Goal: Book appointment/travel/reservation

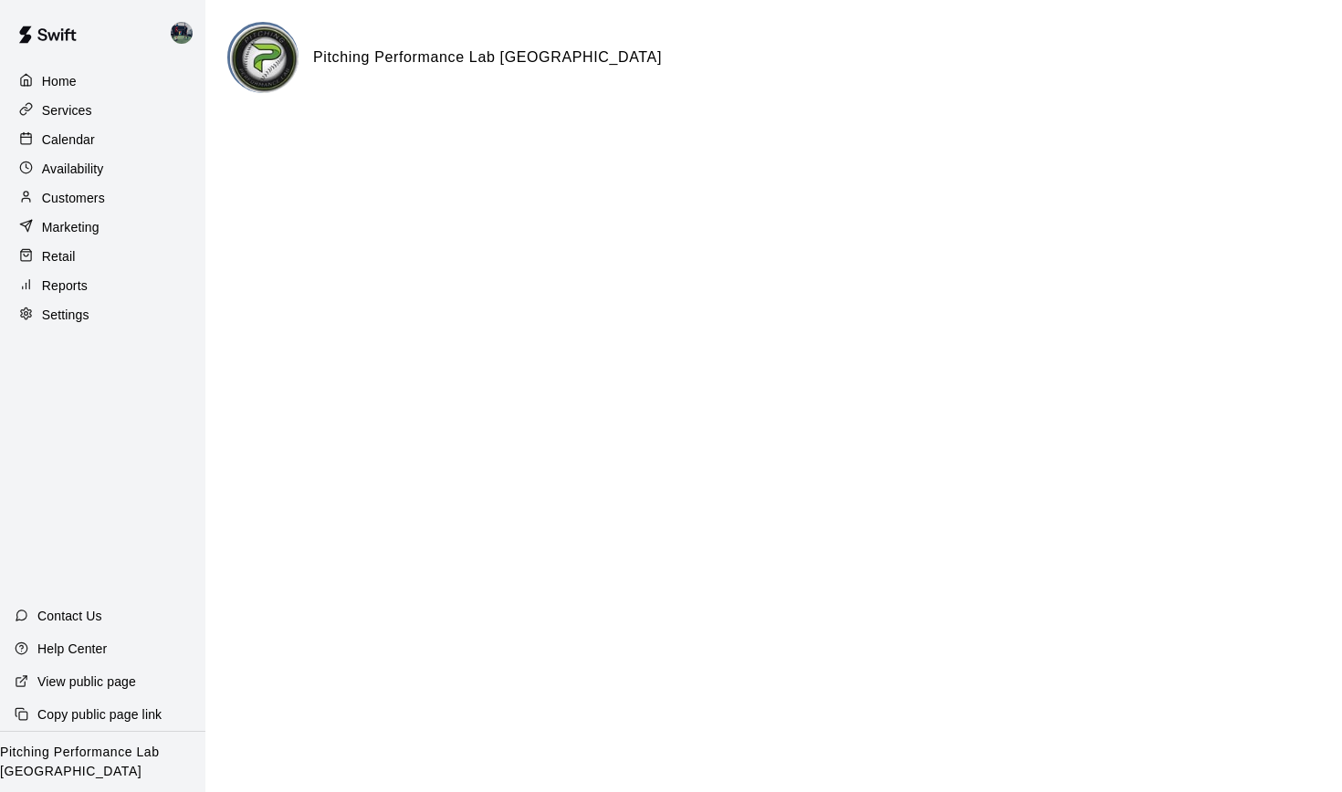
click at [254, 55] on img at bounding box center [264, 59] width 68 height 68
click at [83, 114] on p "Services" at bounding box center [67, 110] width 50 height 18
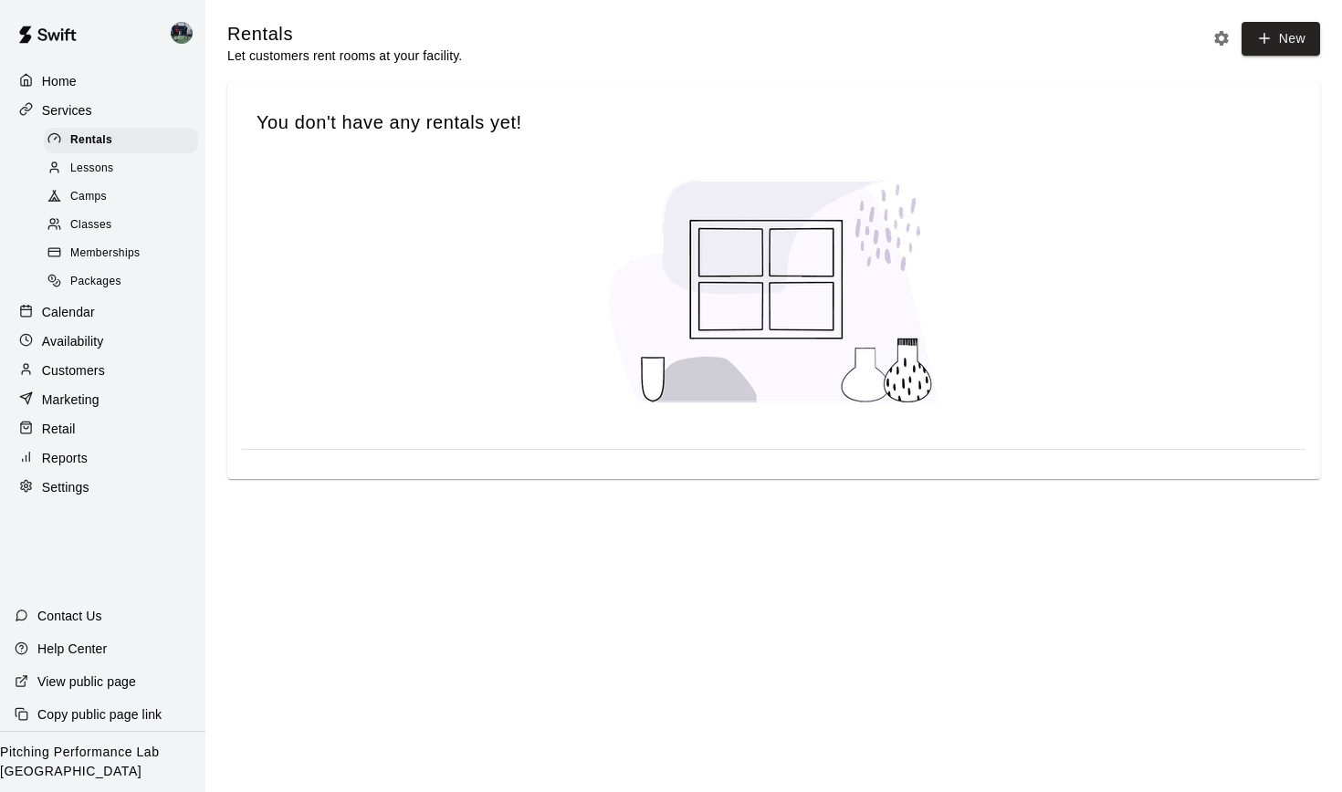
click at [68, 308] on p "Calendar" at bounding box center [68, 312] width 53 height 18
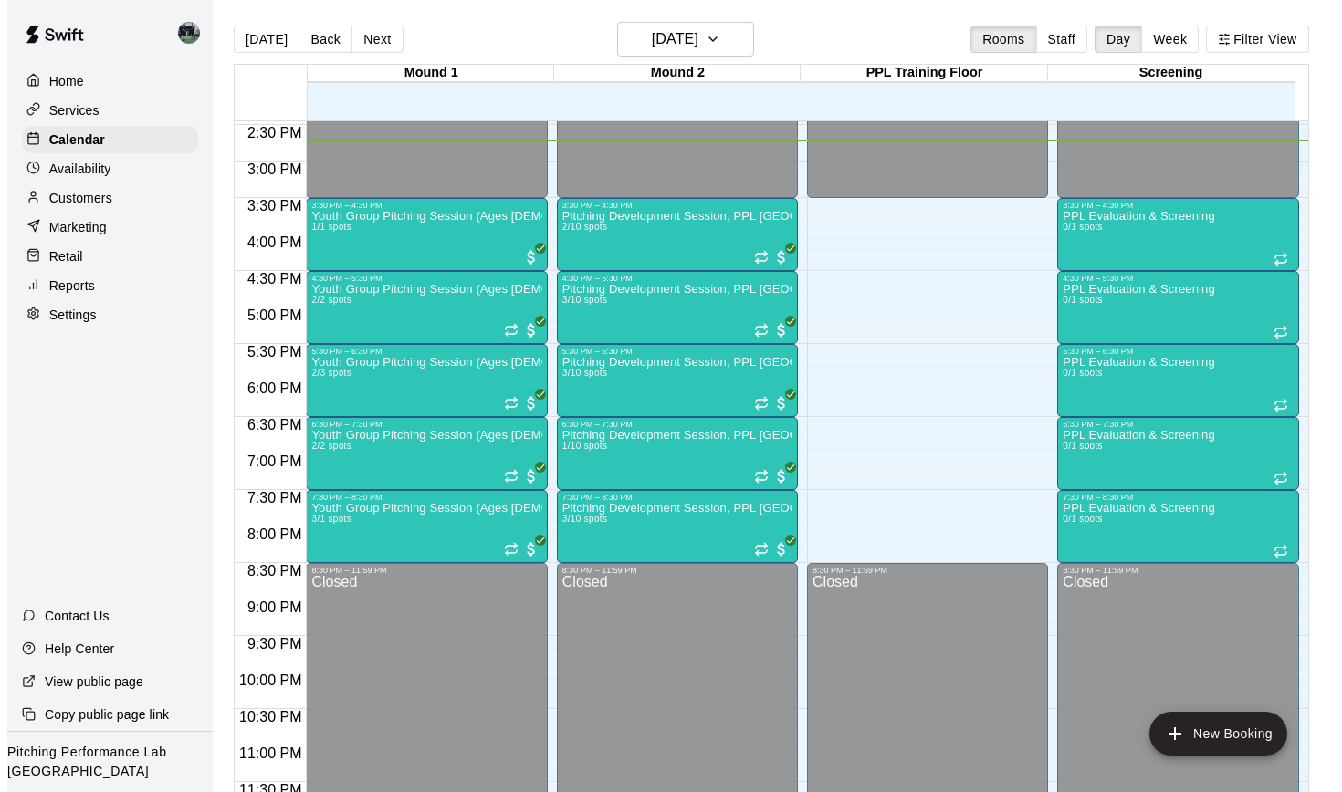
scroll to position [1056, 0]
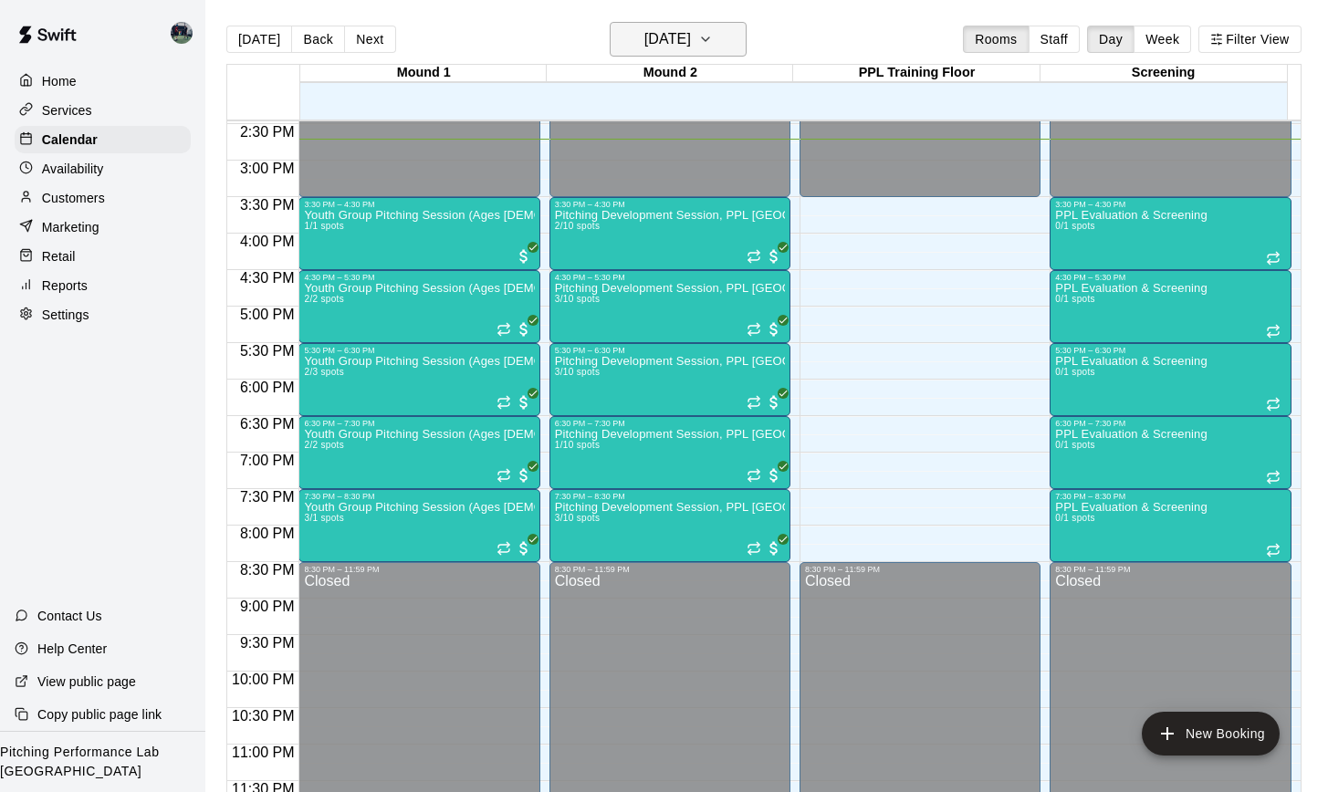
click at [747, 37] on button "[DATE]" at bounding box center [678, 39] width 137 height 35
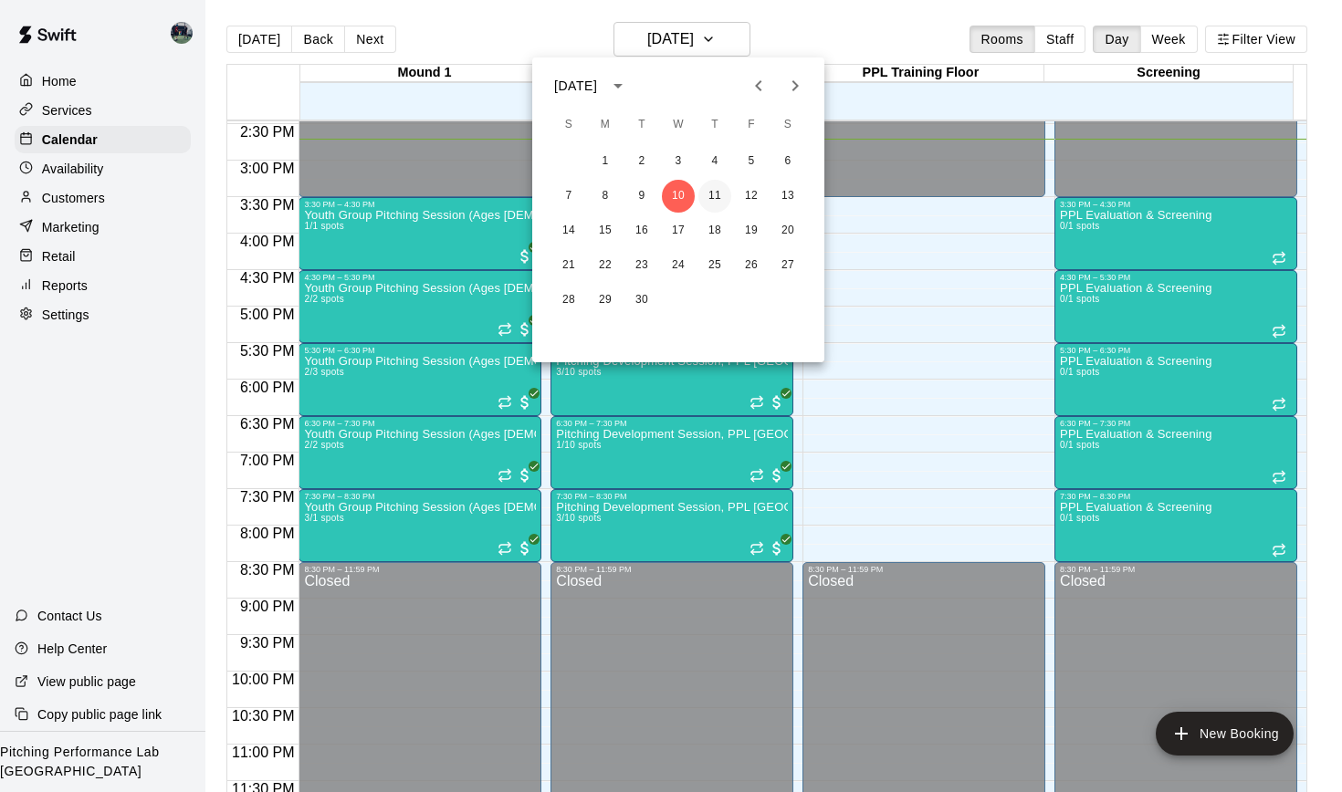
click at [716, 190] on button "11" at bounding box center [714, 196] width 33 height 33
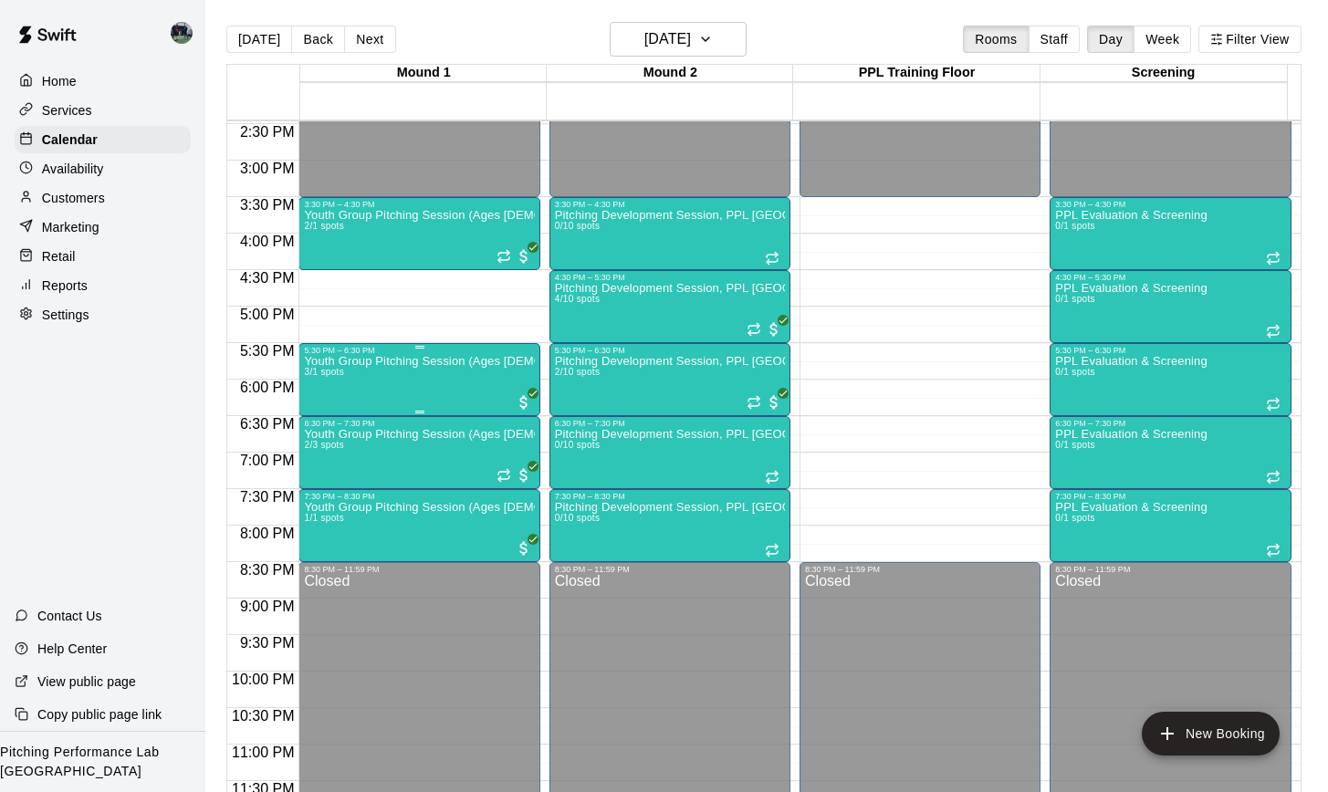
click at [392, 388] on div "Youth Group Pitching Session (Ages [DEMOGRAPHIC_DATA] and Under) 3/1 spots" at bounding box center [419, 751] width 230 height 792
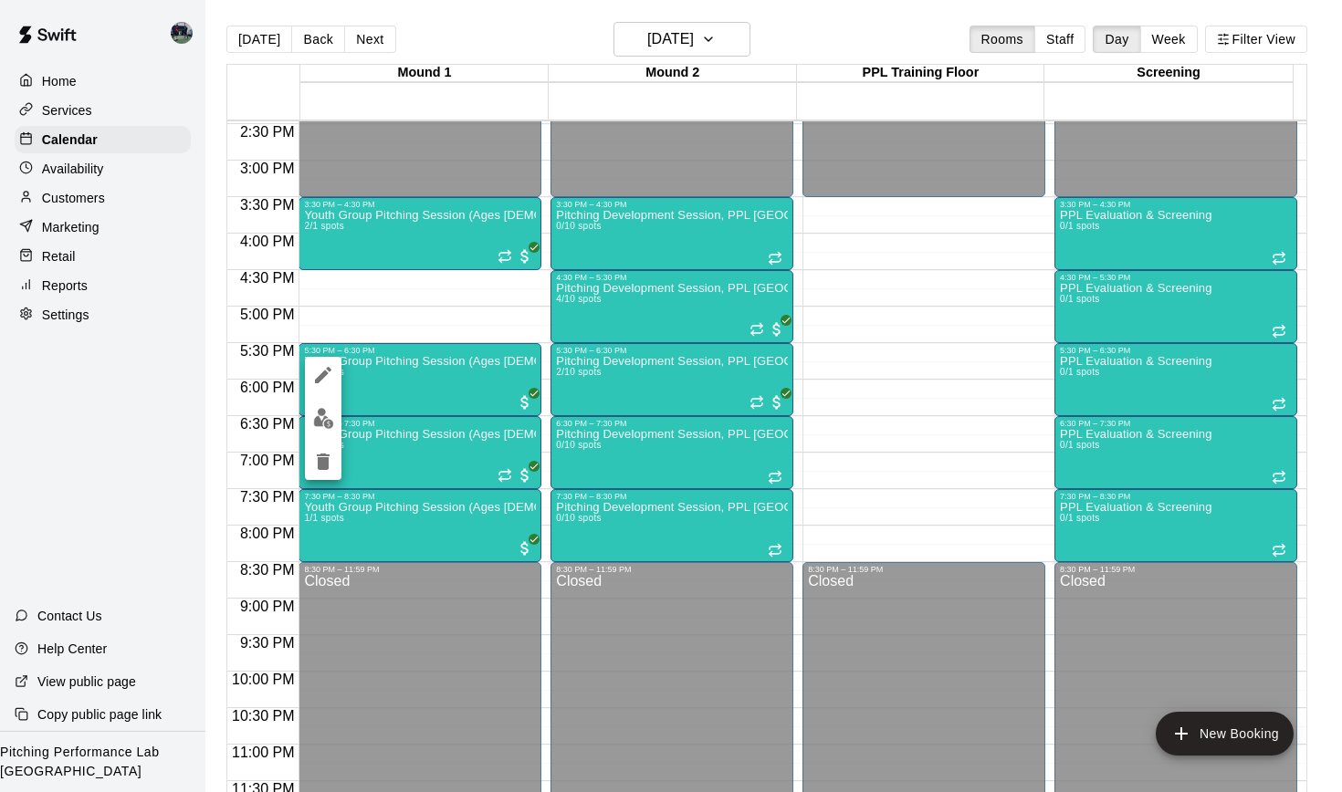
click at [376, 302] on div at bounding box center [671, 396] width 1342 height 792
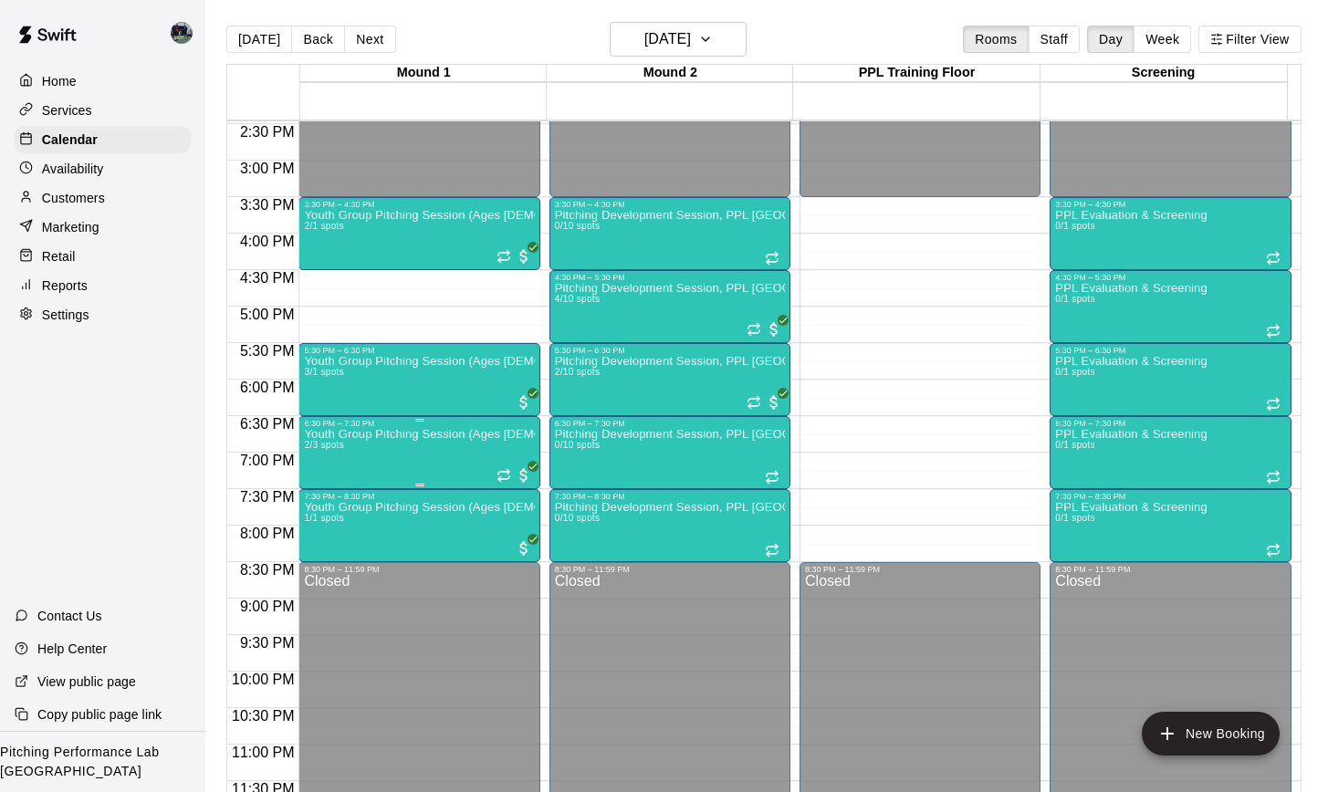
click at [410, 434] on p "Youth Group Pitching Session (Ages [DEMOGRAPHIC_DATA] and Under)" at bounding box center [419, 434] width 230 height 0
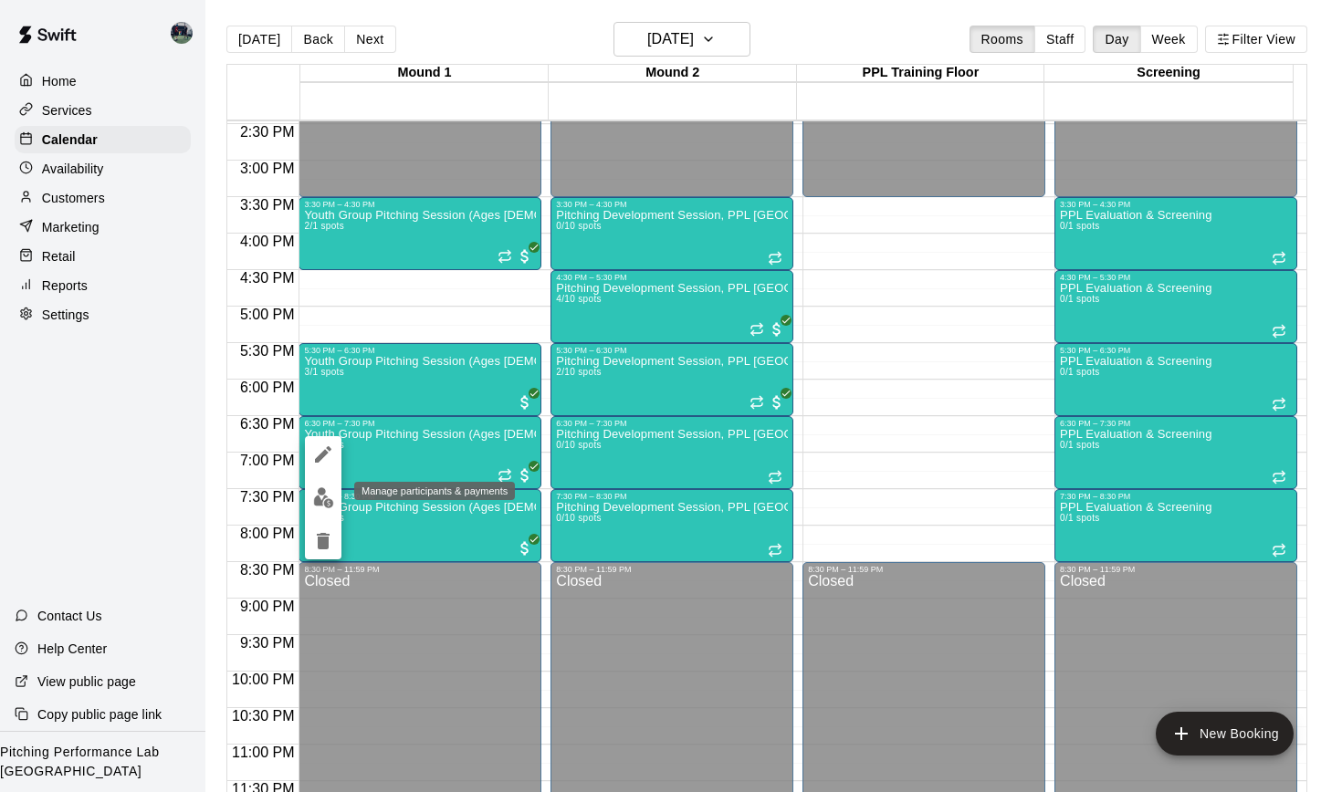
click at [319, 492] on img "edit" at bounding box center [323, 497] width 21 height 21
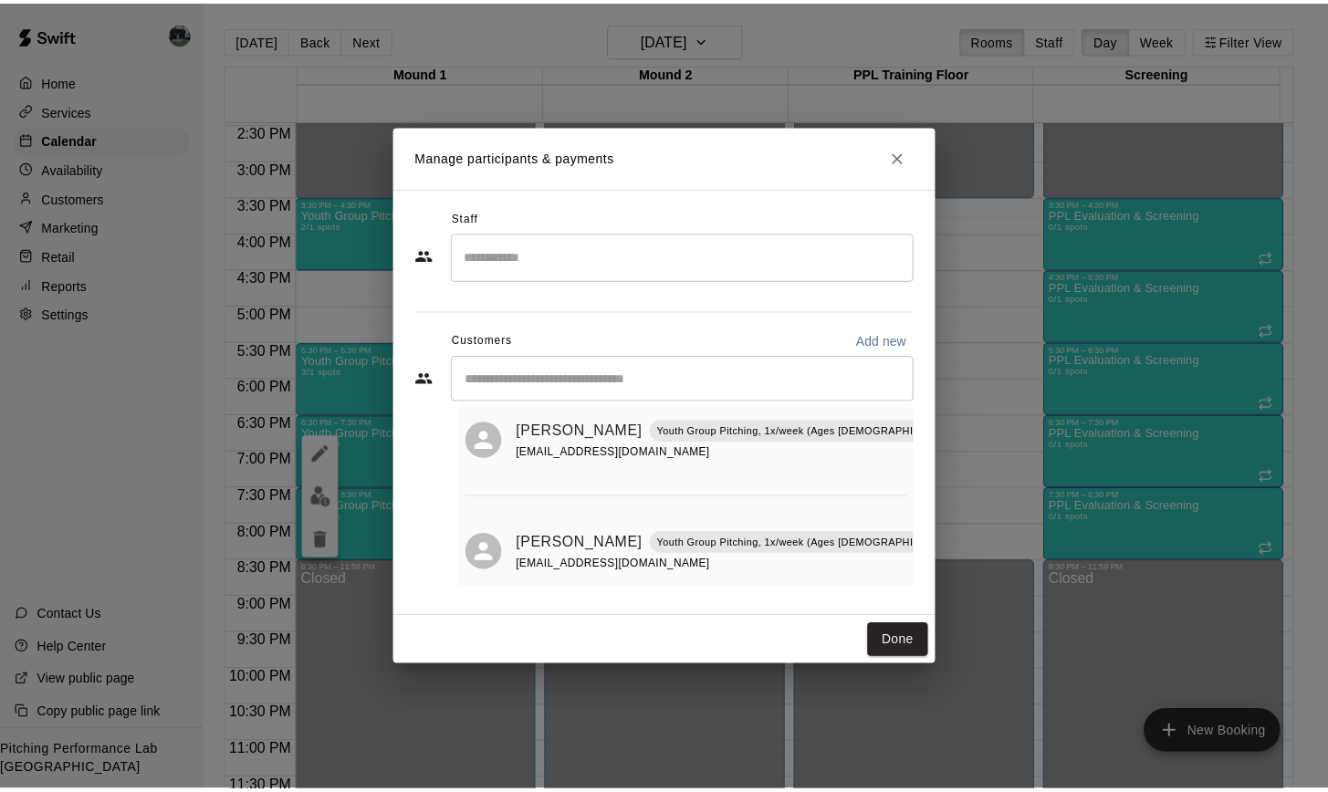
scroll to position [62, 0]
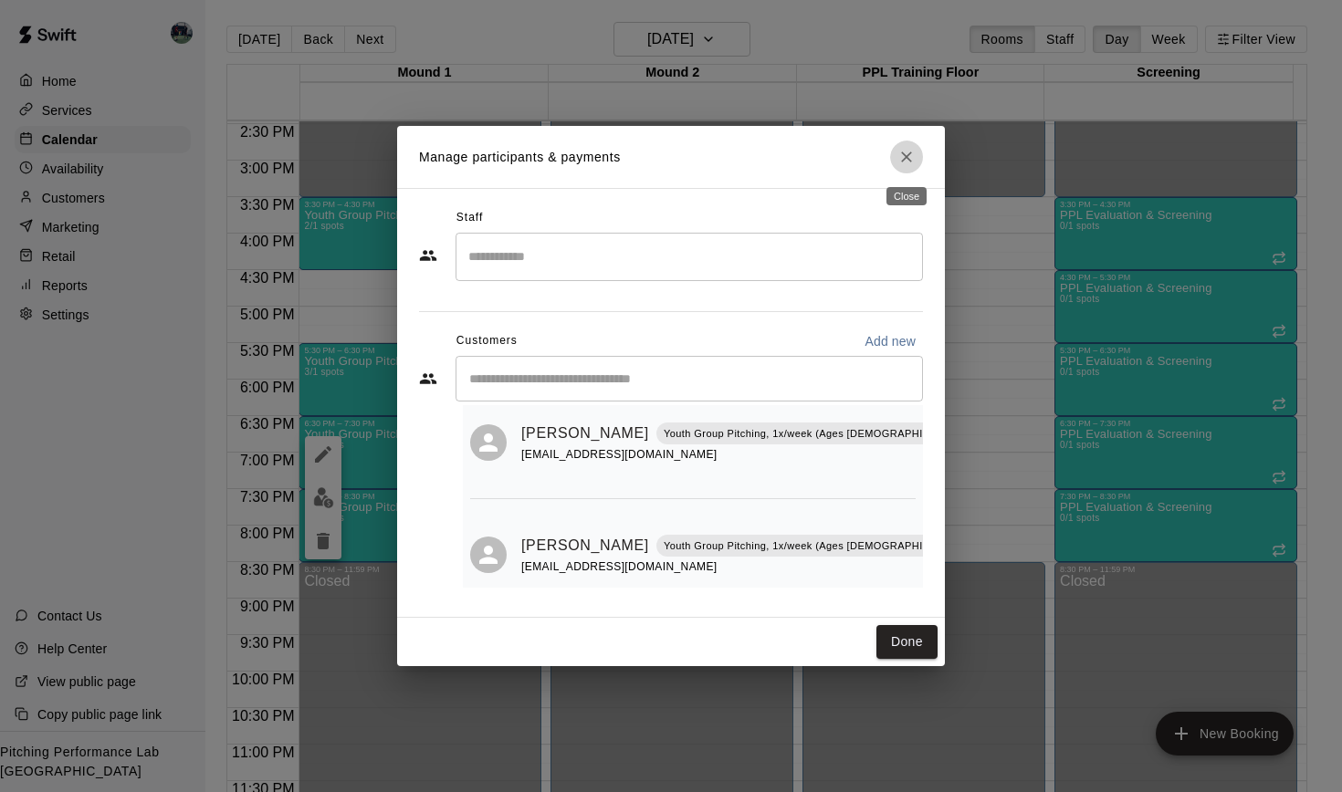
click at [909, 155] on icon "Close" at bounding box center [906, 157] width 11 height 11
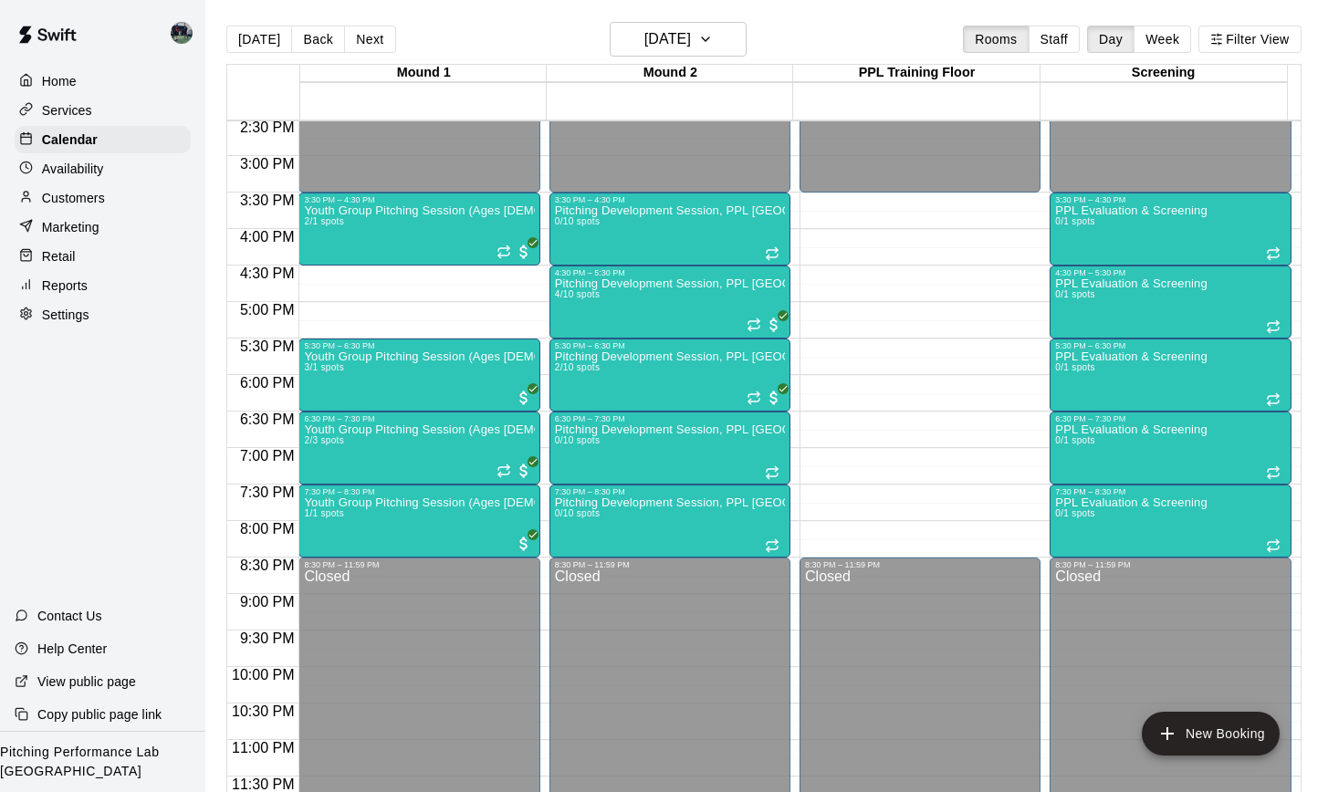
scroll to position [1062, 0]
click at [713, 41] on icon "button" at bounding box center [705, 39] width 15 height 22
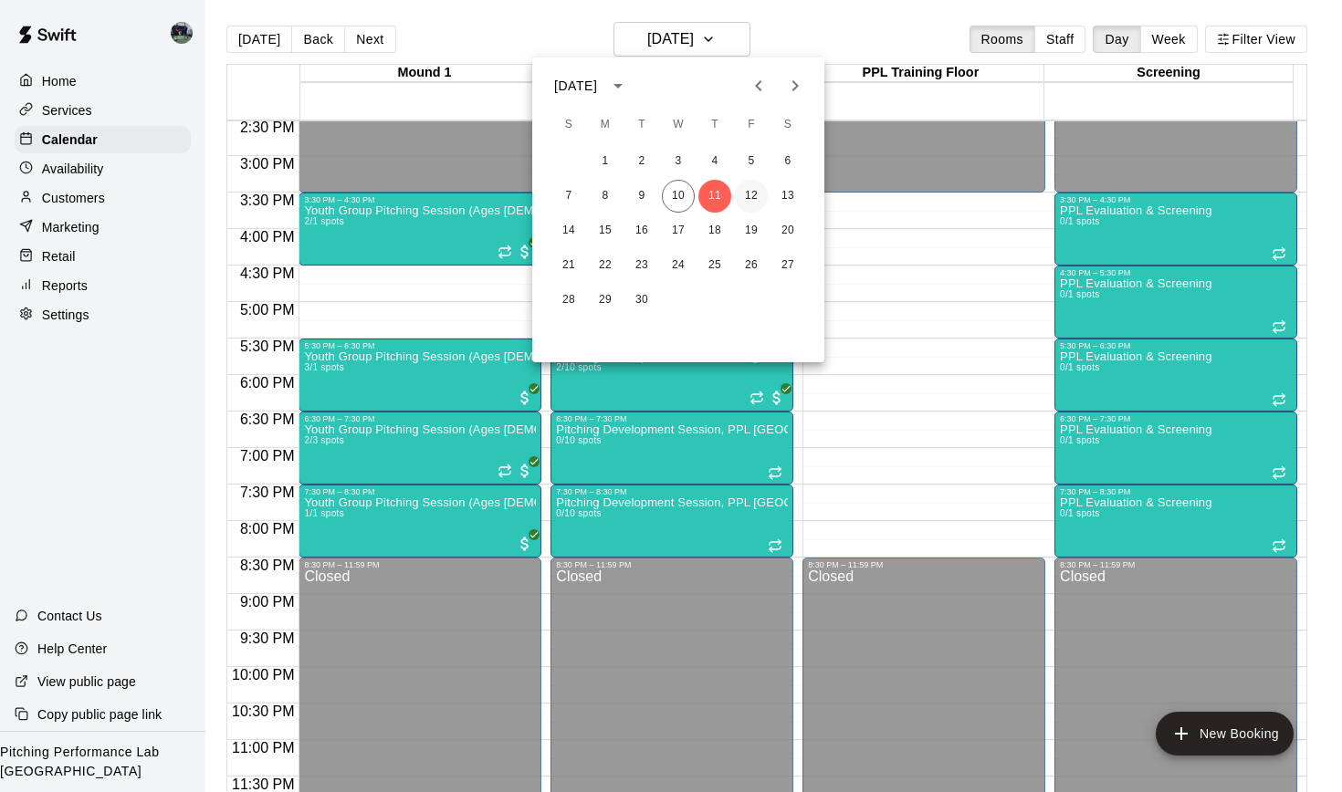
click at [756, 196] on button "12" at bounding box center [751, 196] width 33 height 33
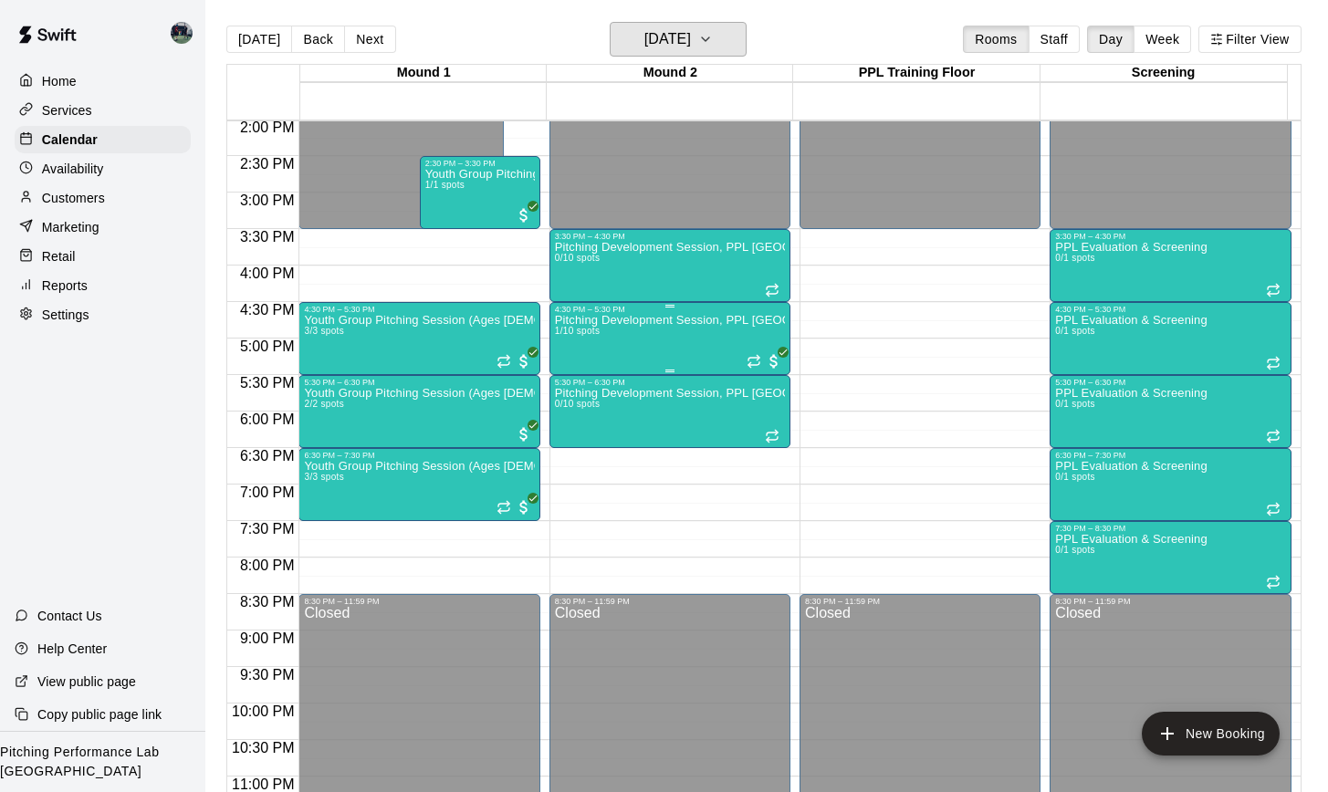
scroll to position [1027, 0]
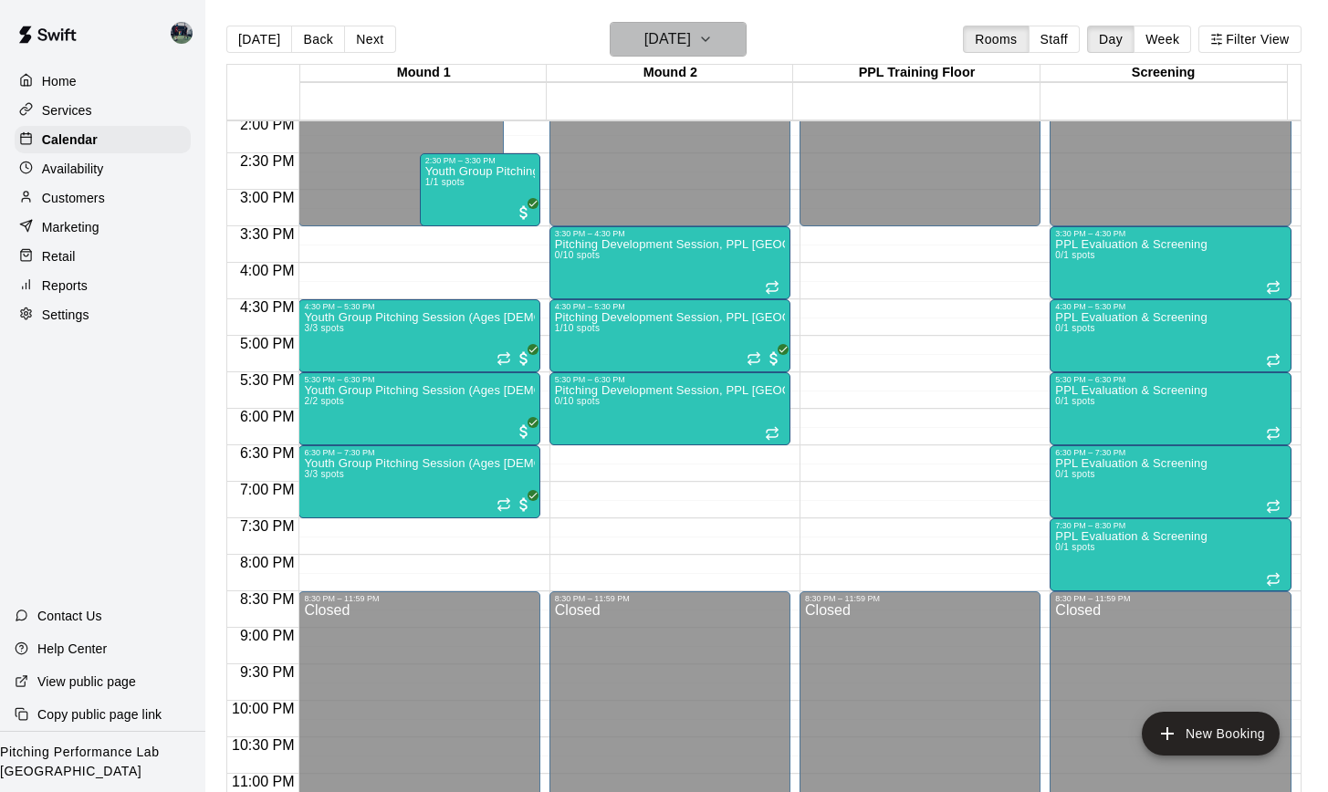
click at [713, 44] on icon "button" at bounding box center [705, 39] width 15 height 22
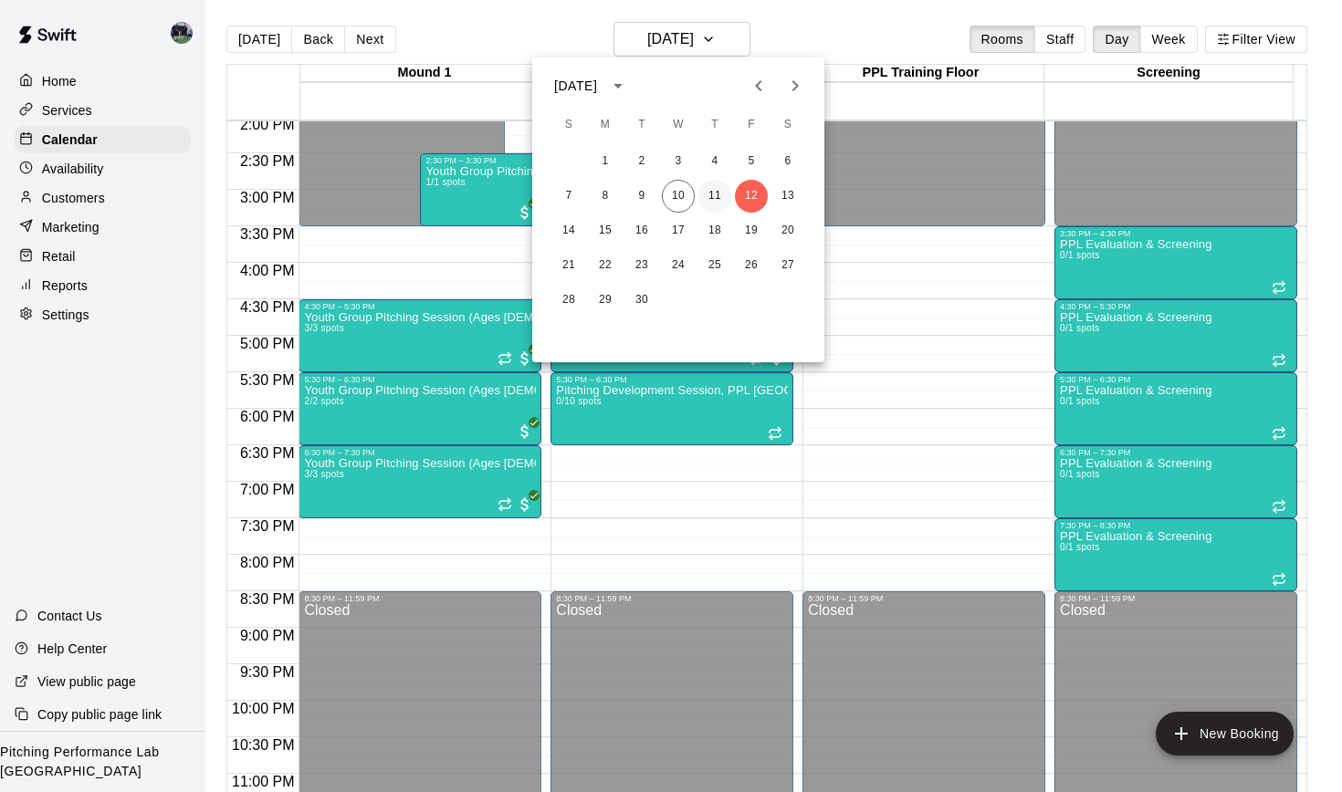
click at [718, 201] on button "11" at bounding box center [714, 196] width 33 height 33
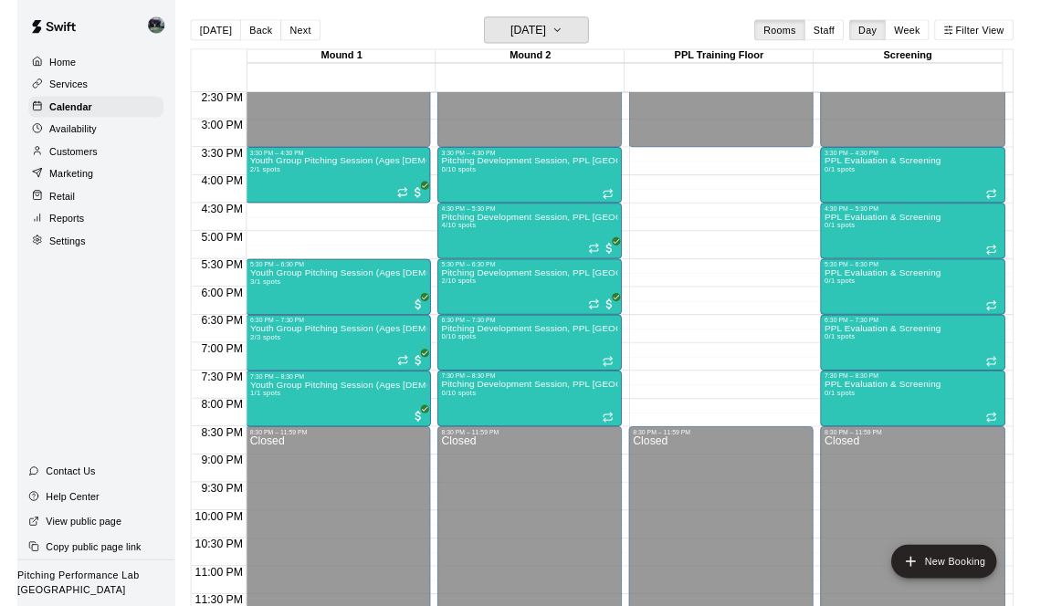
scroll to position [1062, 0]
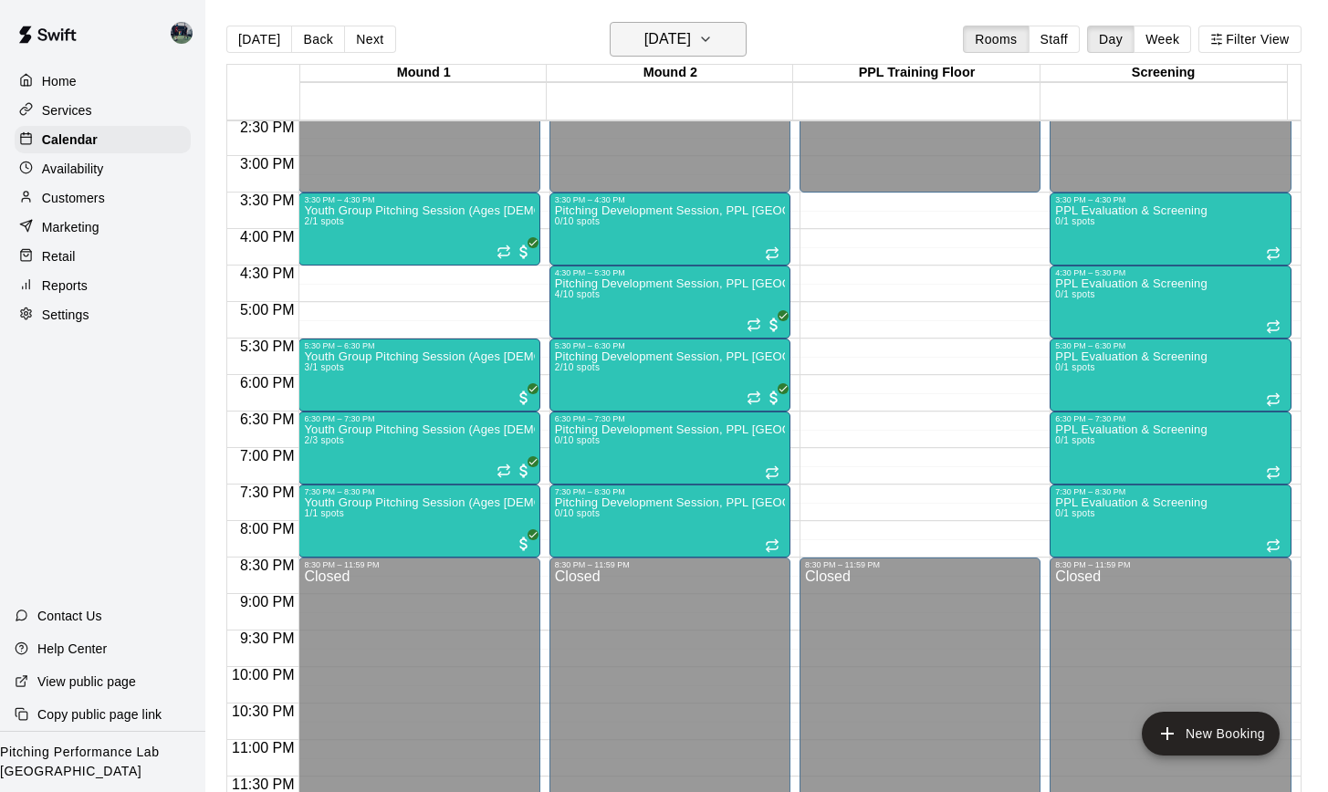
click at [713, 38] on icon "button" at bounding box center [705, 39] width 15 height 22
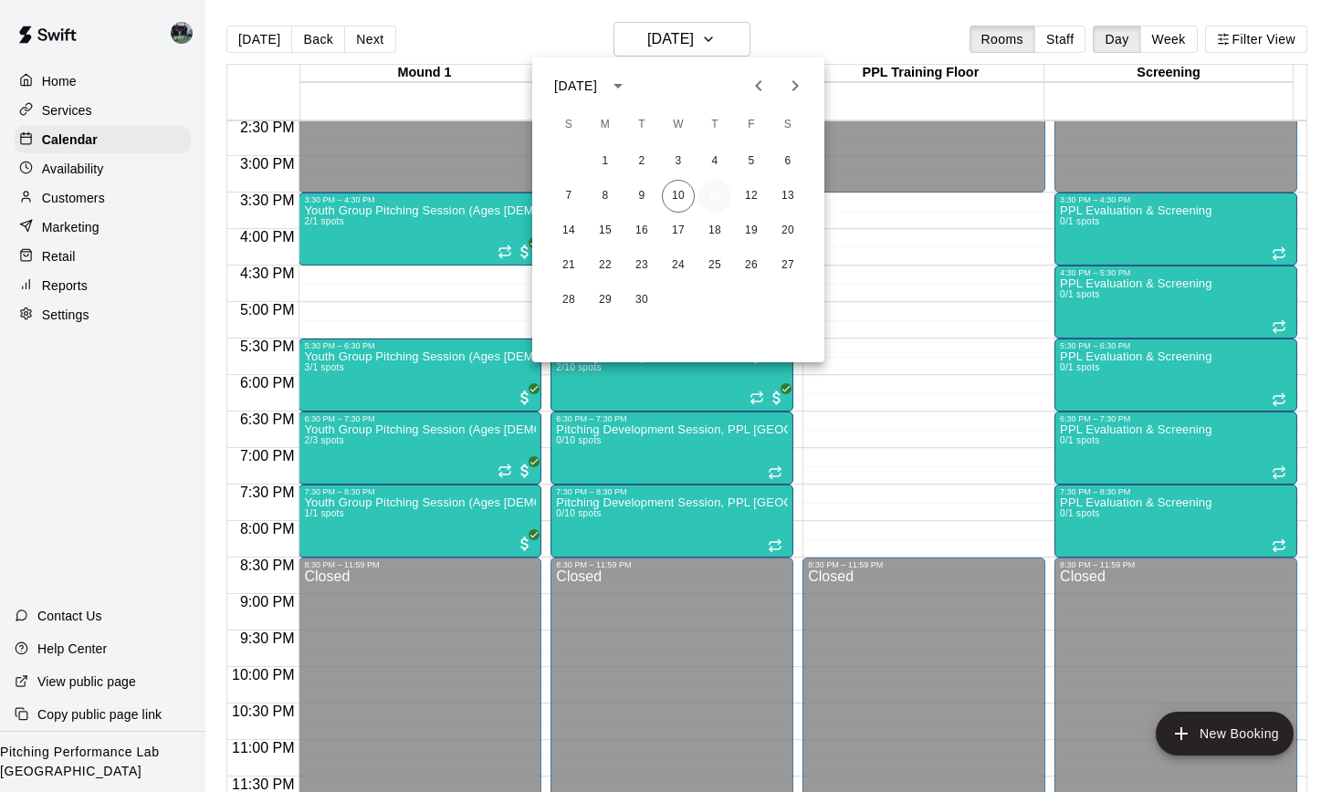
click at [715, 197] on button "11" at bounding box center [714, 196] width 33 height 33
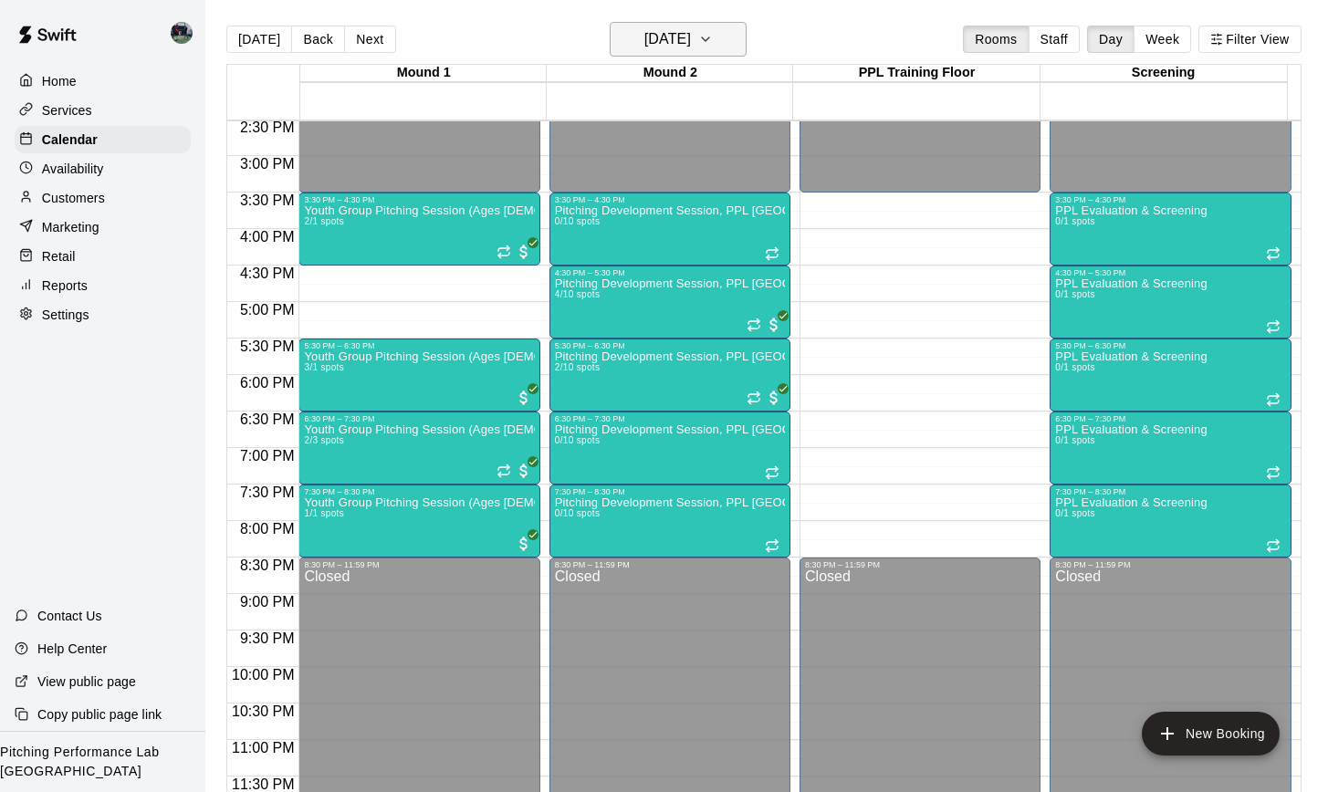
click at [713, 43] on icon "button" at bounding box center [705, 39] width 15 height 22
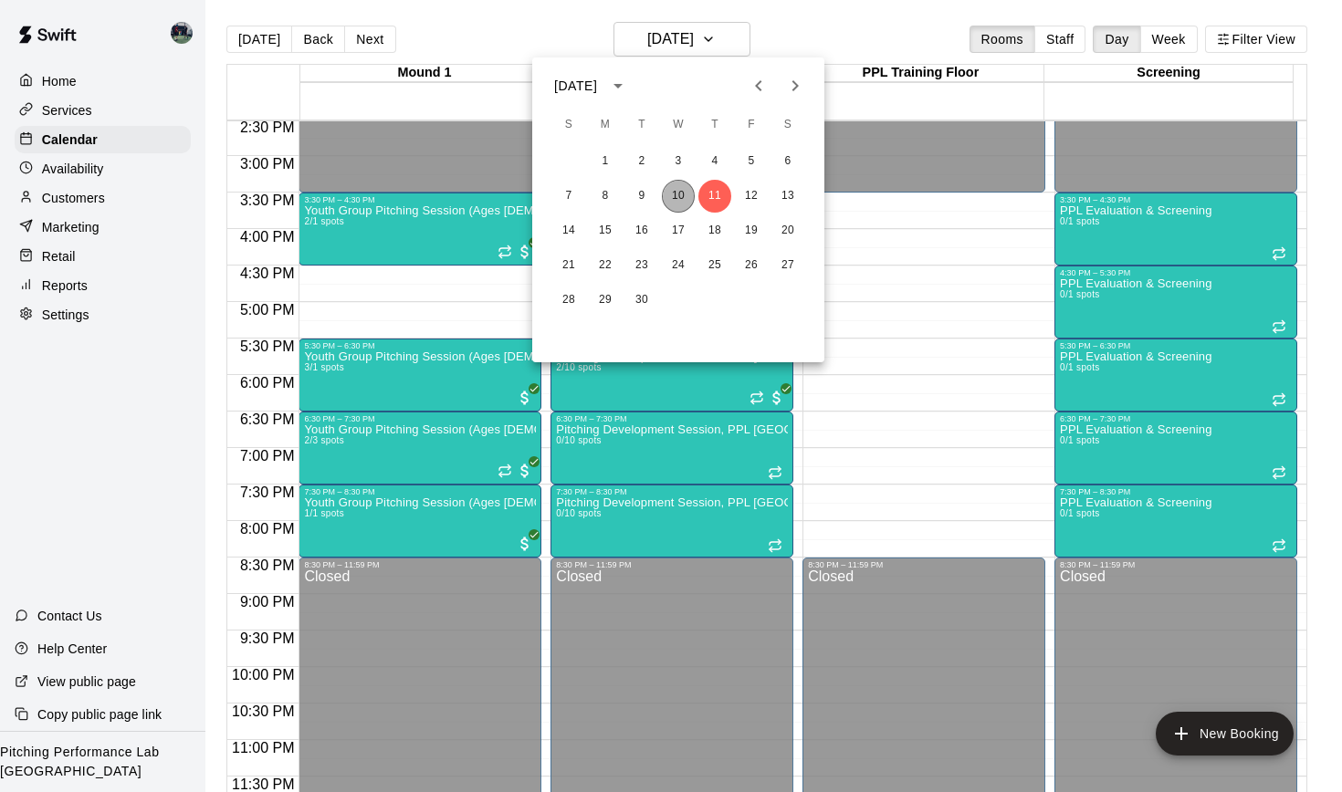
click at [684, 193] on button "10" at bounding box center [678, 196] width 33 height 33
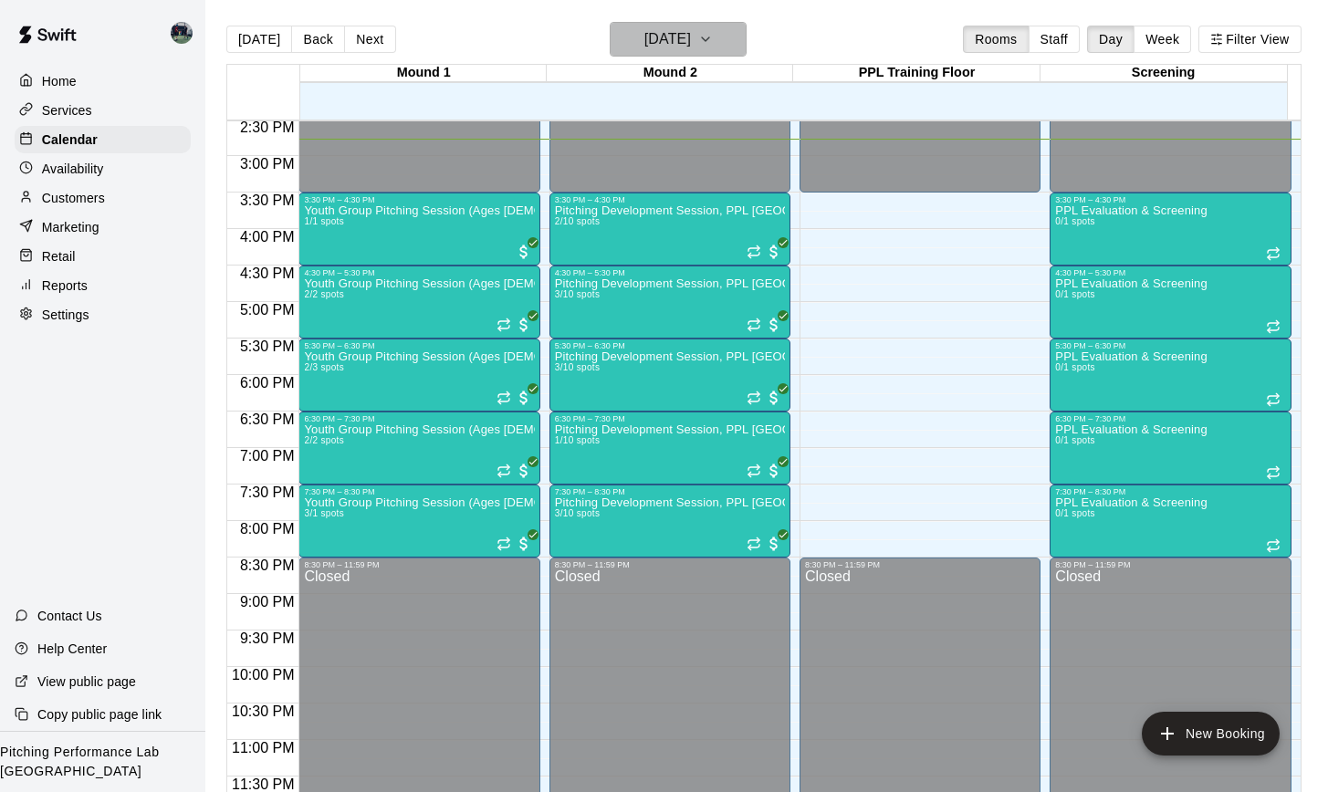
click at [713, 39] on icon "button" at bounding box center [705, 39] width 15 height 22
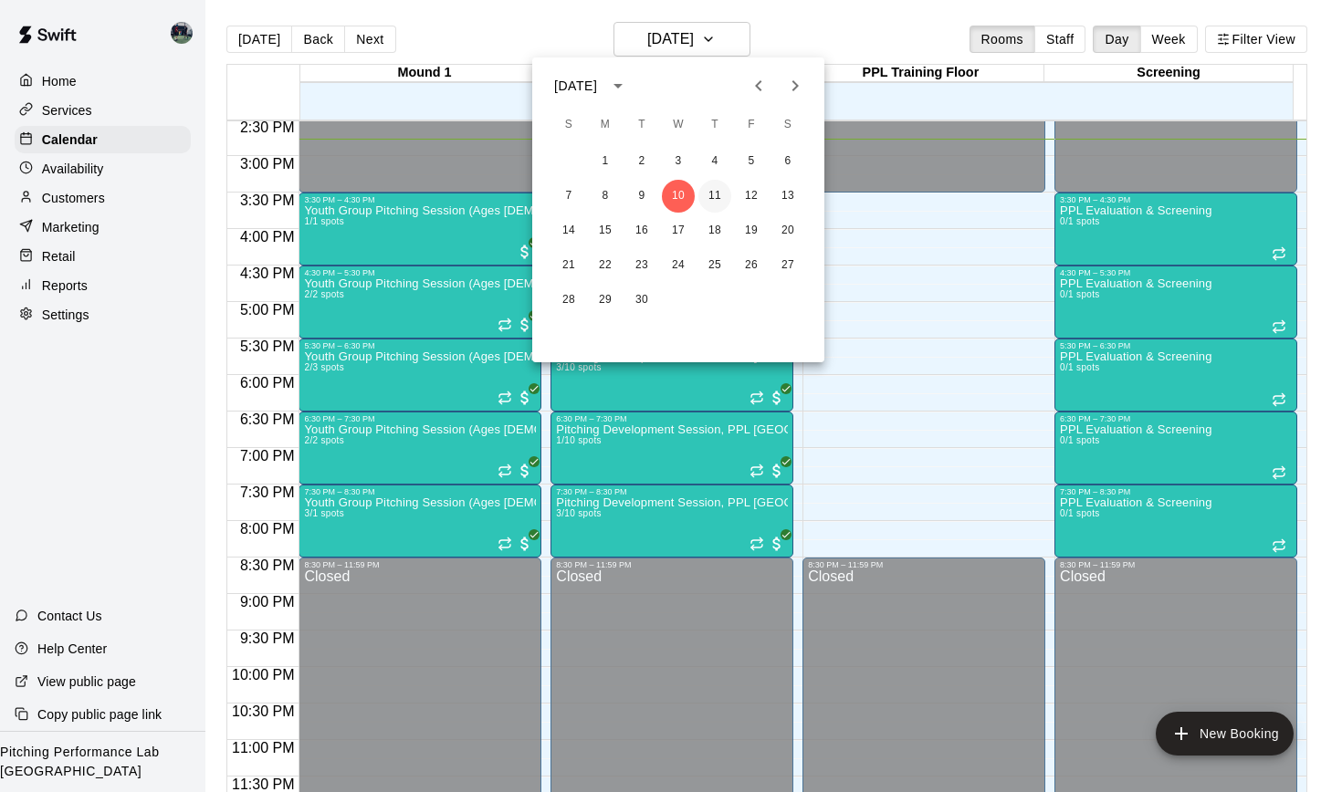
click at [706, 185] on button "11" at bounding box center [714, 196] width 33 height 33
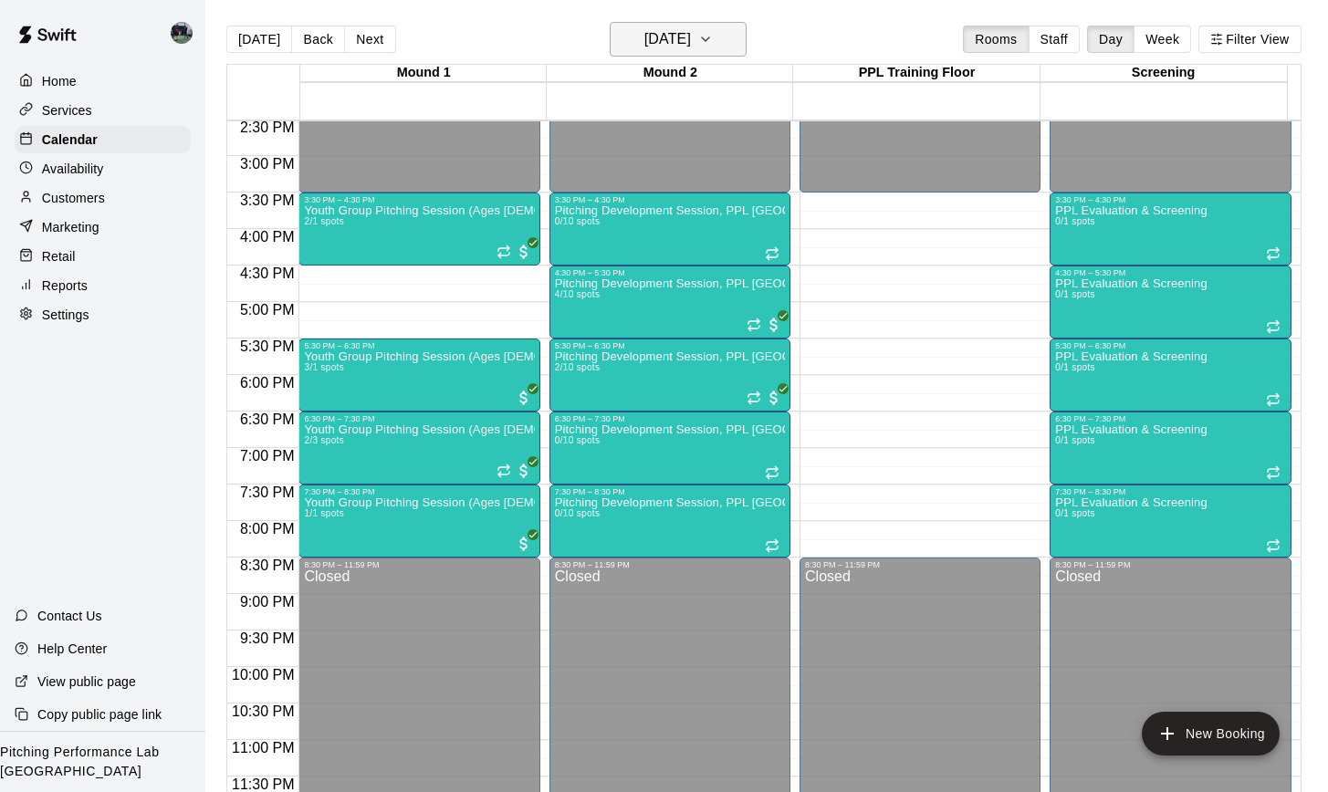
click at [713, 34] on icon "button" at bounding box center [705, 39] width 15 height 22
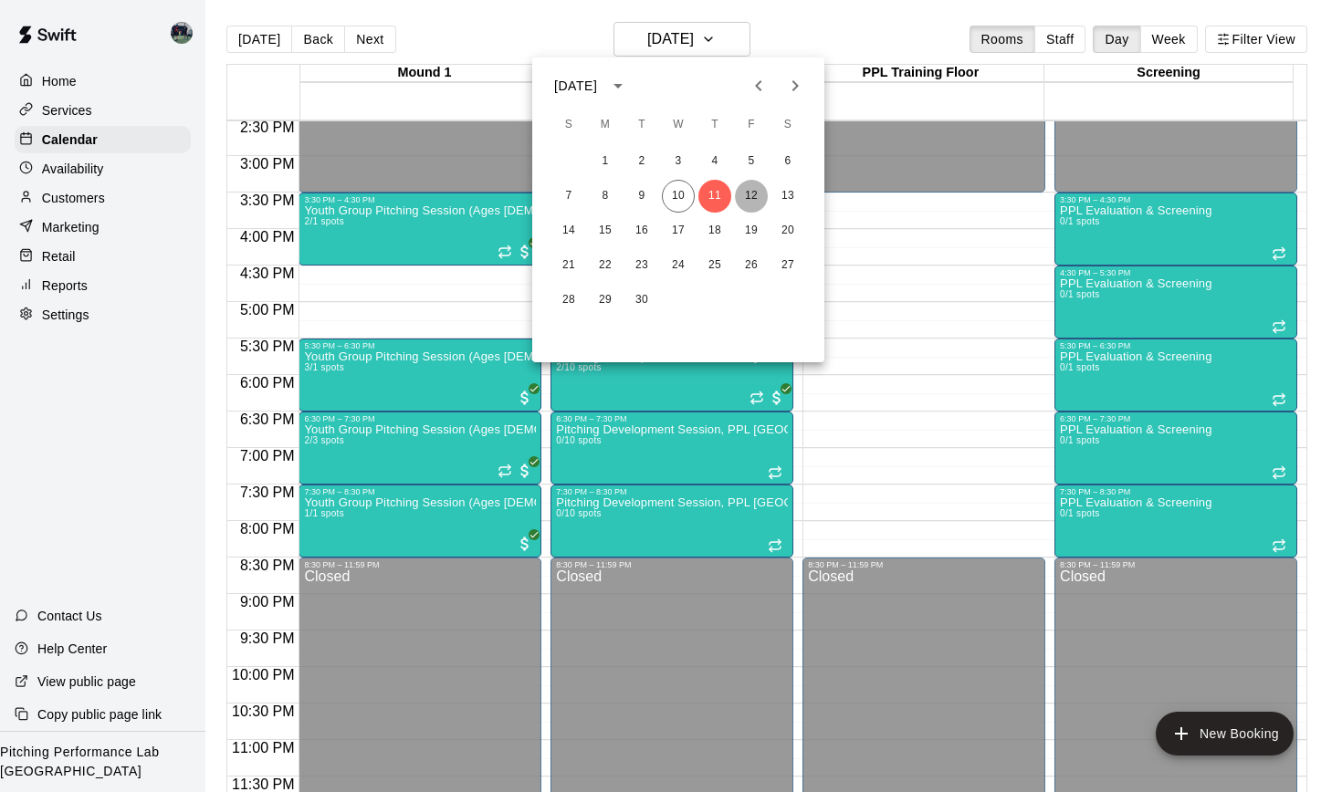
click at [741, 185] on button "12" at bounding box center [751, 196] width 33 height 33
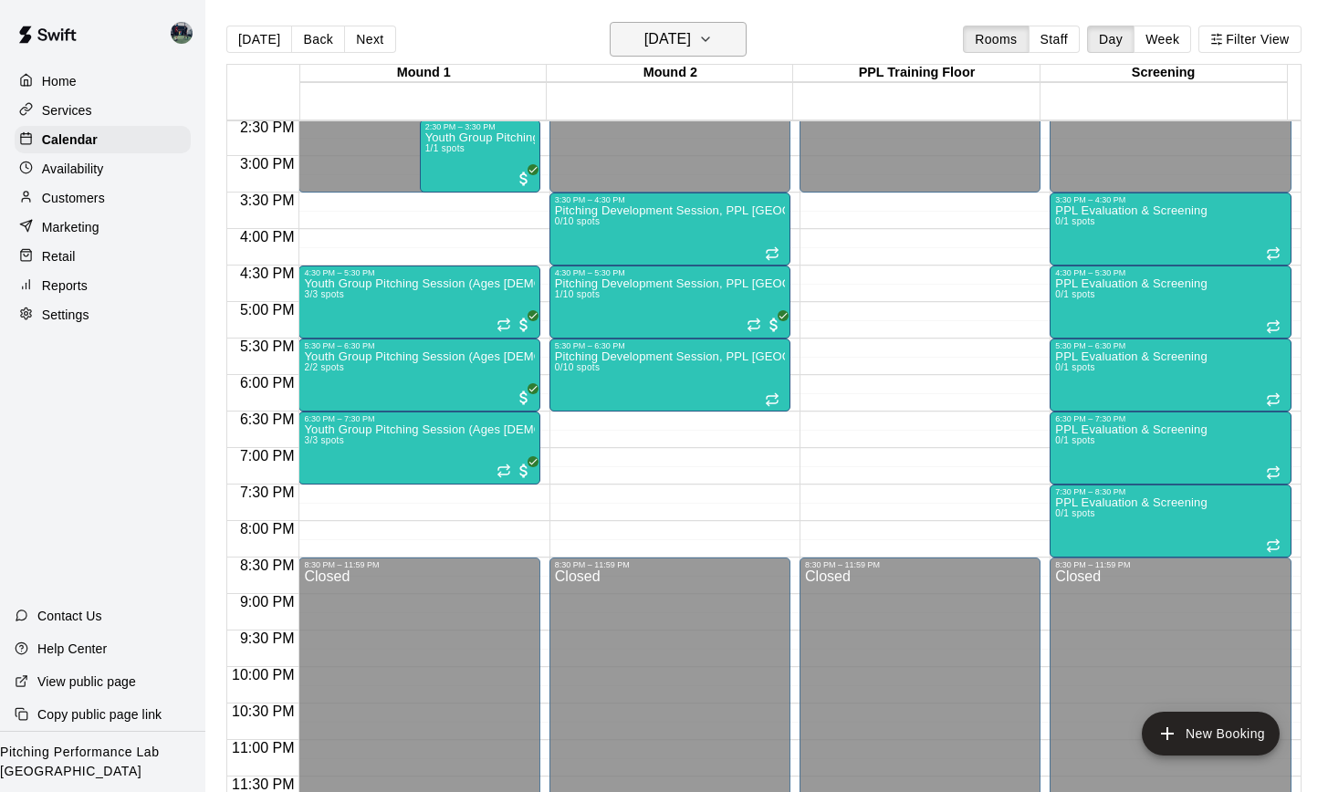
click at [713, 37] on icon "button" at bounding box center [705, 39] width 15 height 22
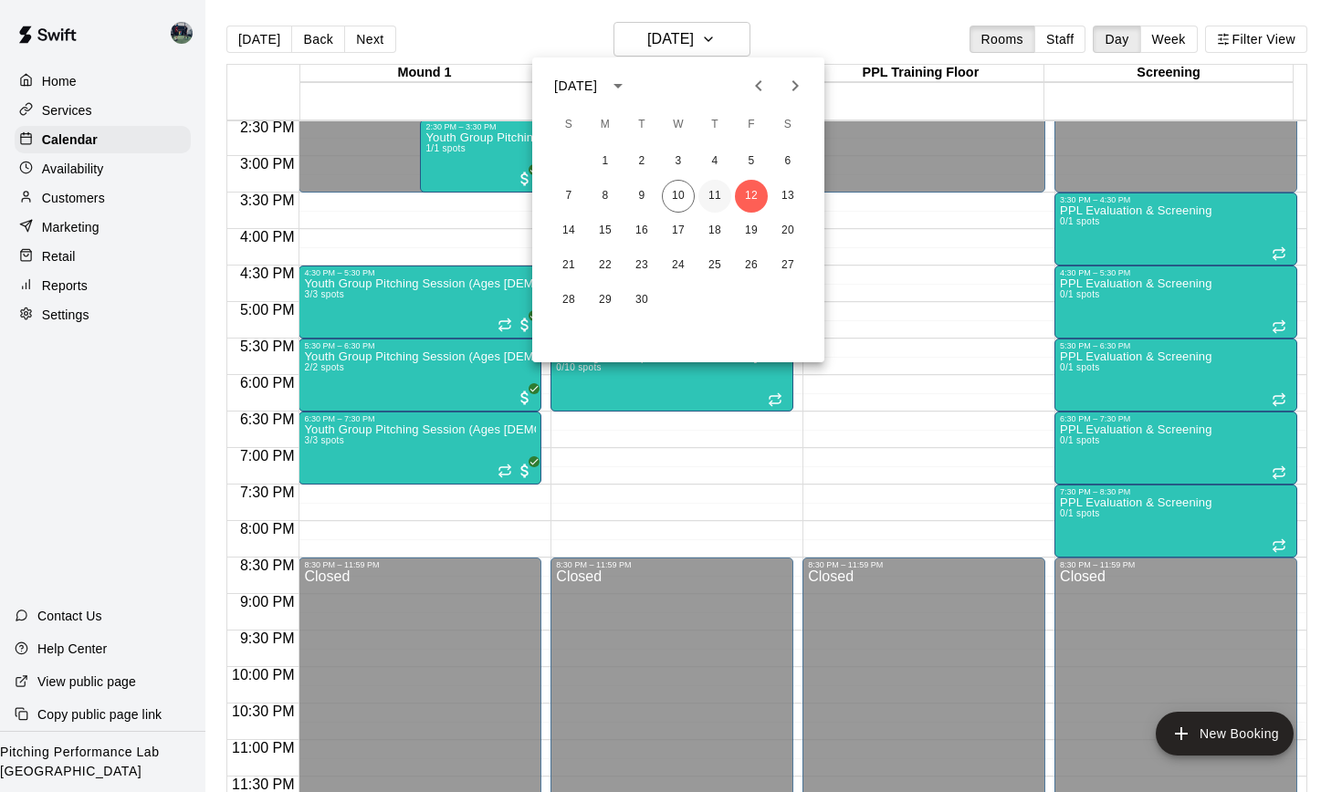
click at [716, 192] on button "11" at bounding box center [714, 196] width 33 height 33
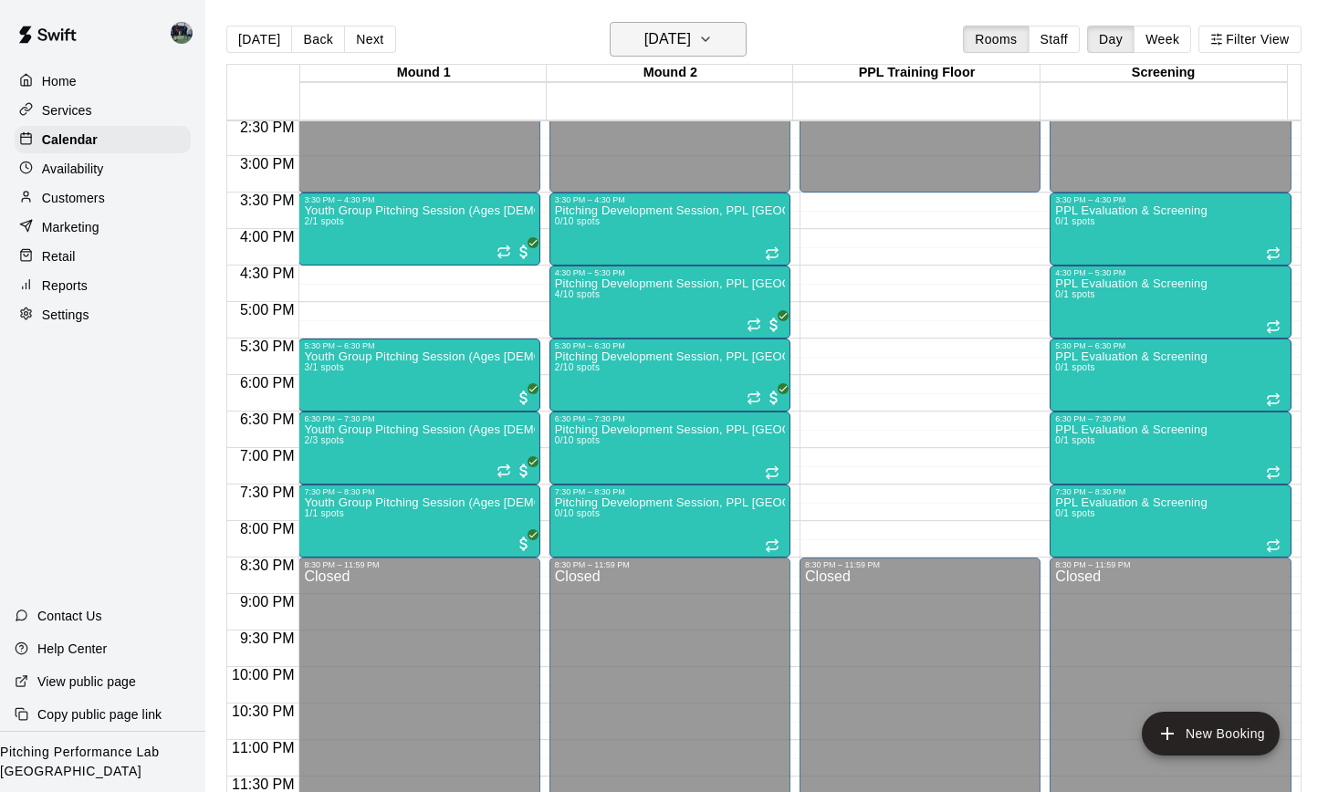
click at [713, 35] on icon "button" at bounding box center [705, 39] width 15 height 22
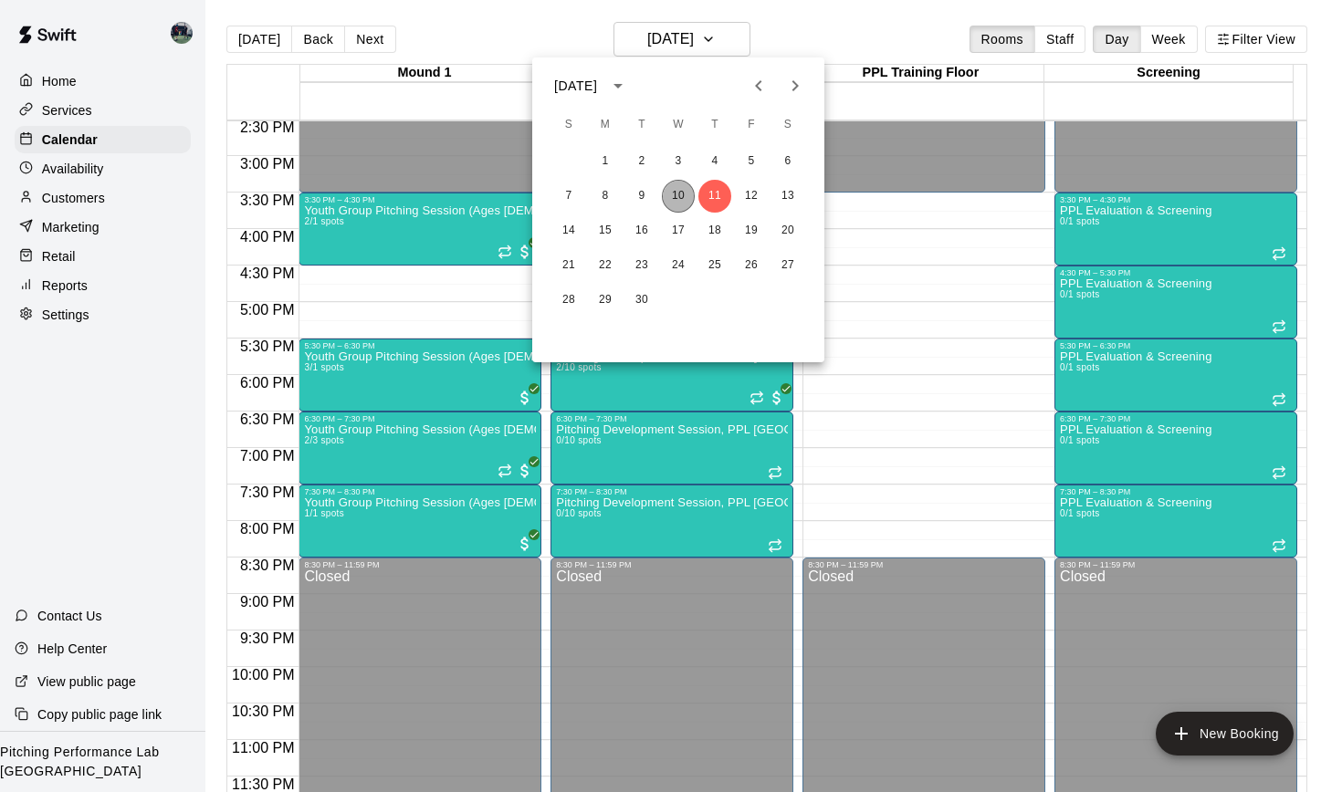
click at [677, 196] on button "10" at bounding box center [678, 196] width 33 height 33
